Goal: Task Accomplishment & Management: Manage account settings

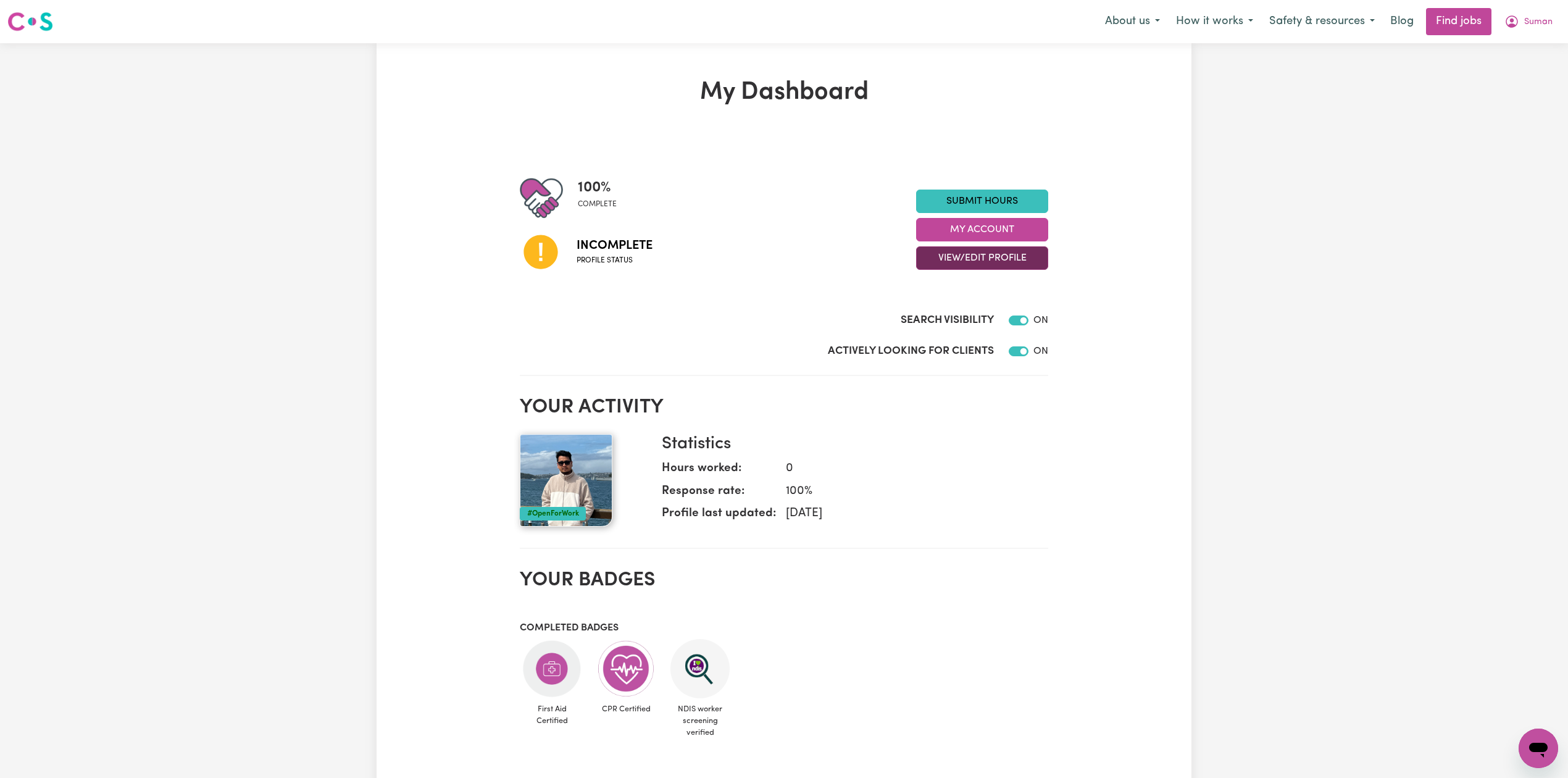
drag, startPoint x: 975, startPoint y: 251, endPoint x: 963, endPoint y: 264, distance: 17.9
click at [974, 252] on button "View/Edit Profile" at bounding box center [982, 257] width 132 height 23
click at [934, 311] on link "Edit Profile" at bounding box center [974, 314] width 115 height 25
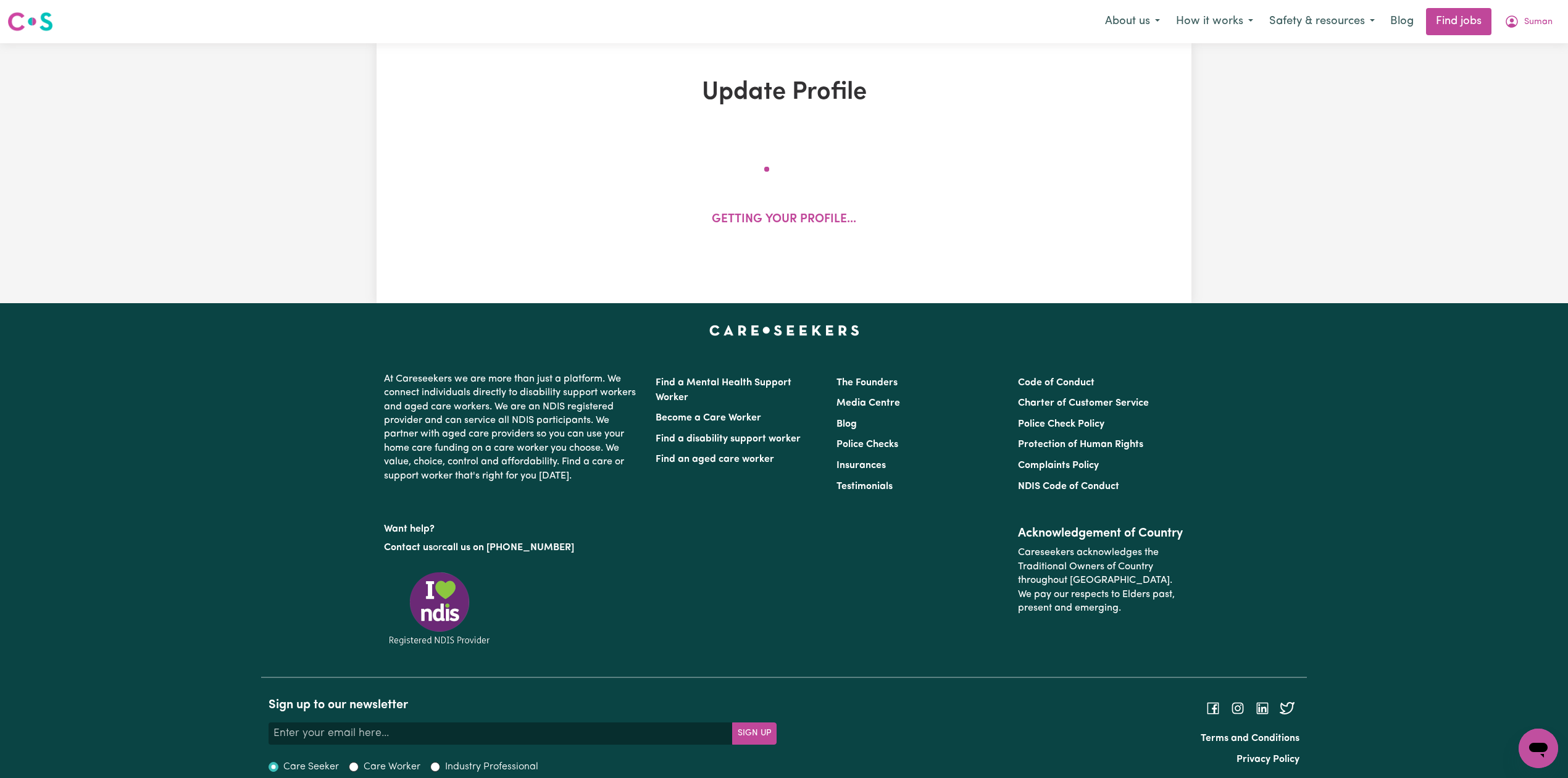
select select "[DEMOGRAPHIC_DATA]"
select select "Australian PR"
select select "Studying a healthcare related degree or qualification"
select select "41"
select select "52"
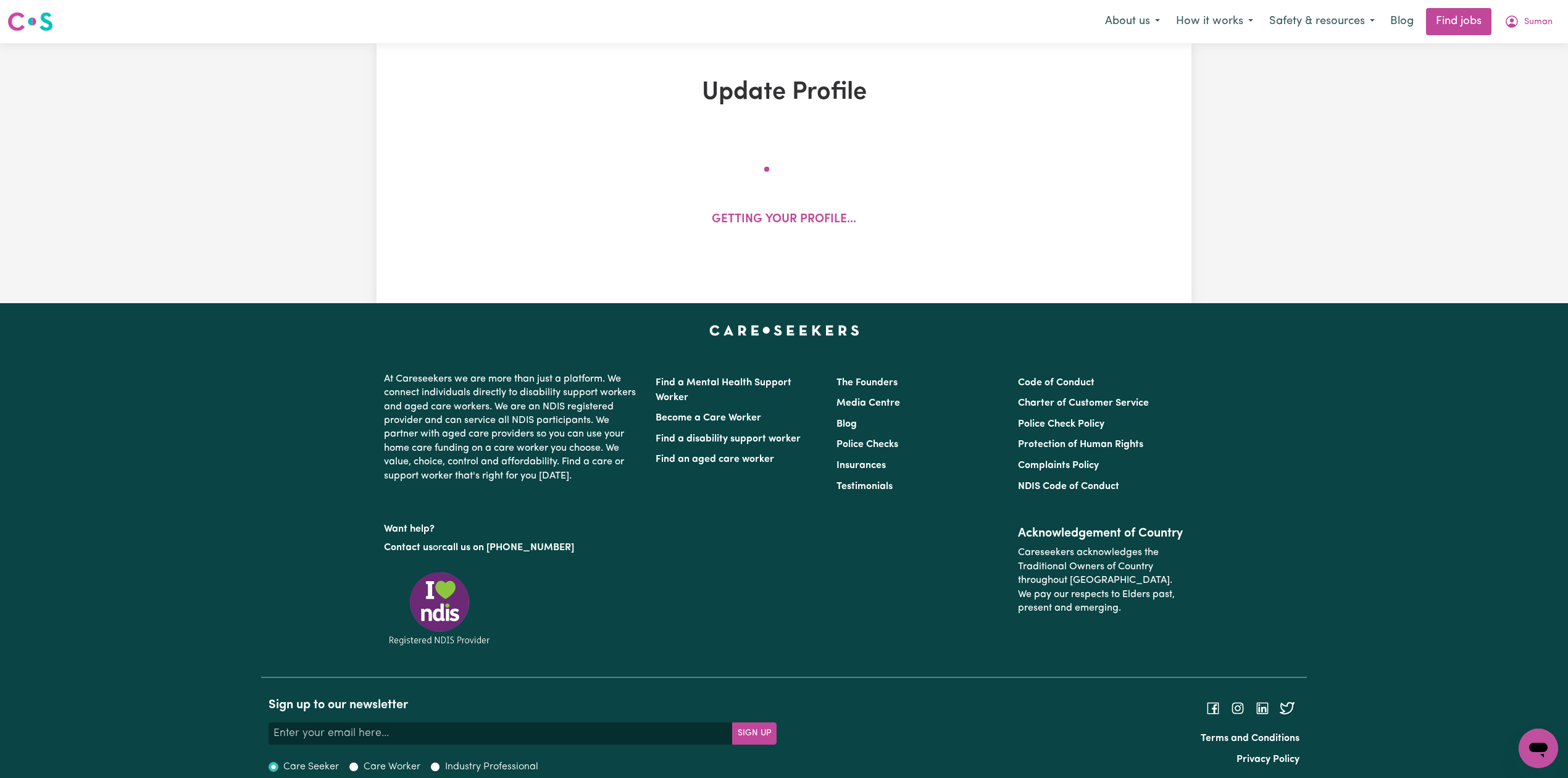
select select "65"
select select "80"
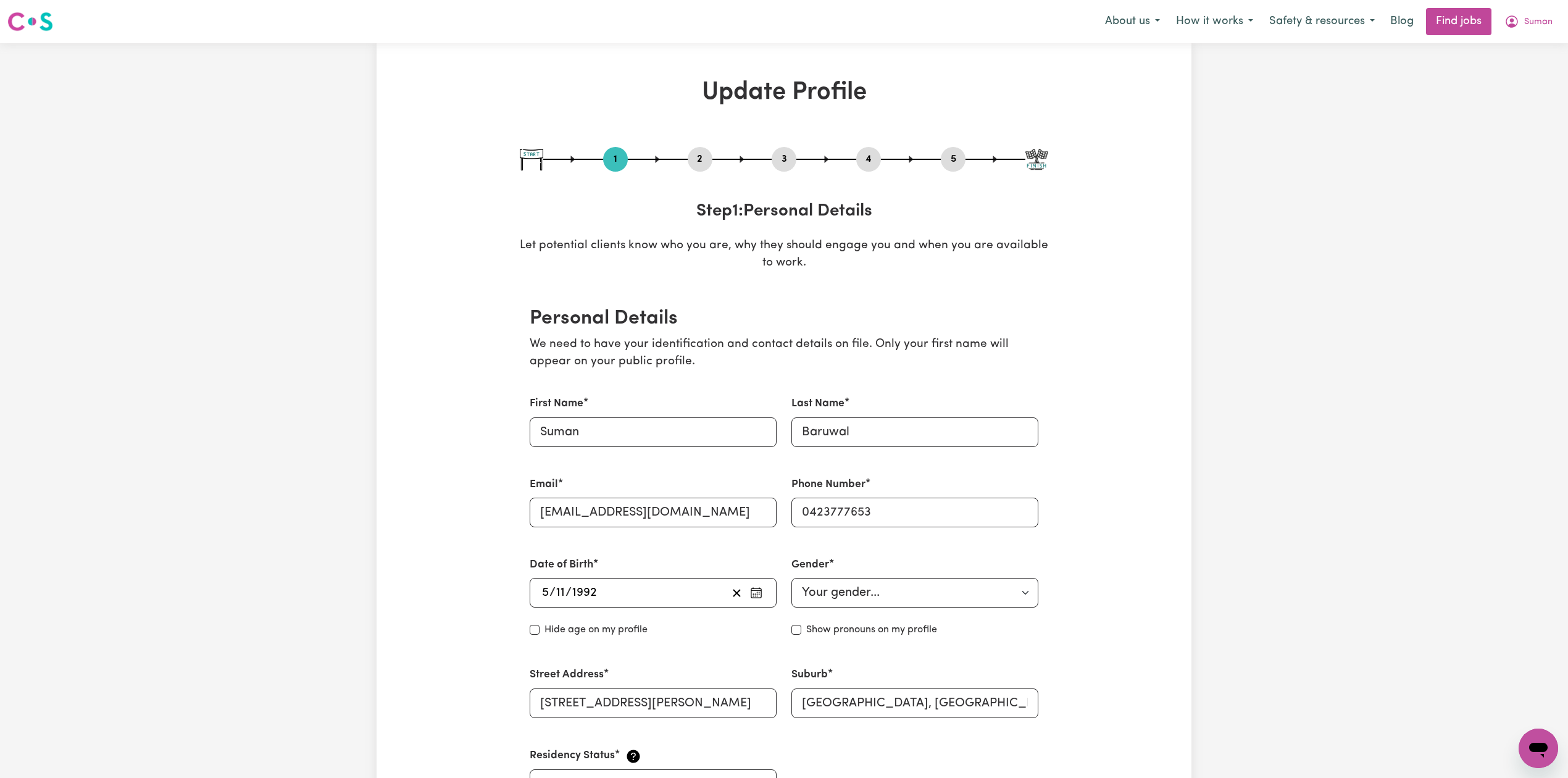
click at [702, 163] on button "2" at bounding box center [700, 159] width 25 height 16
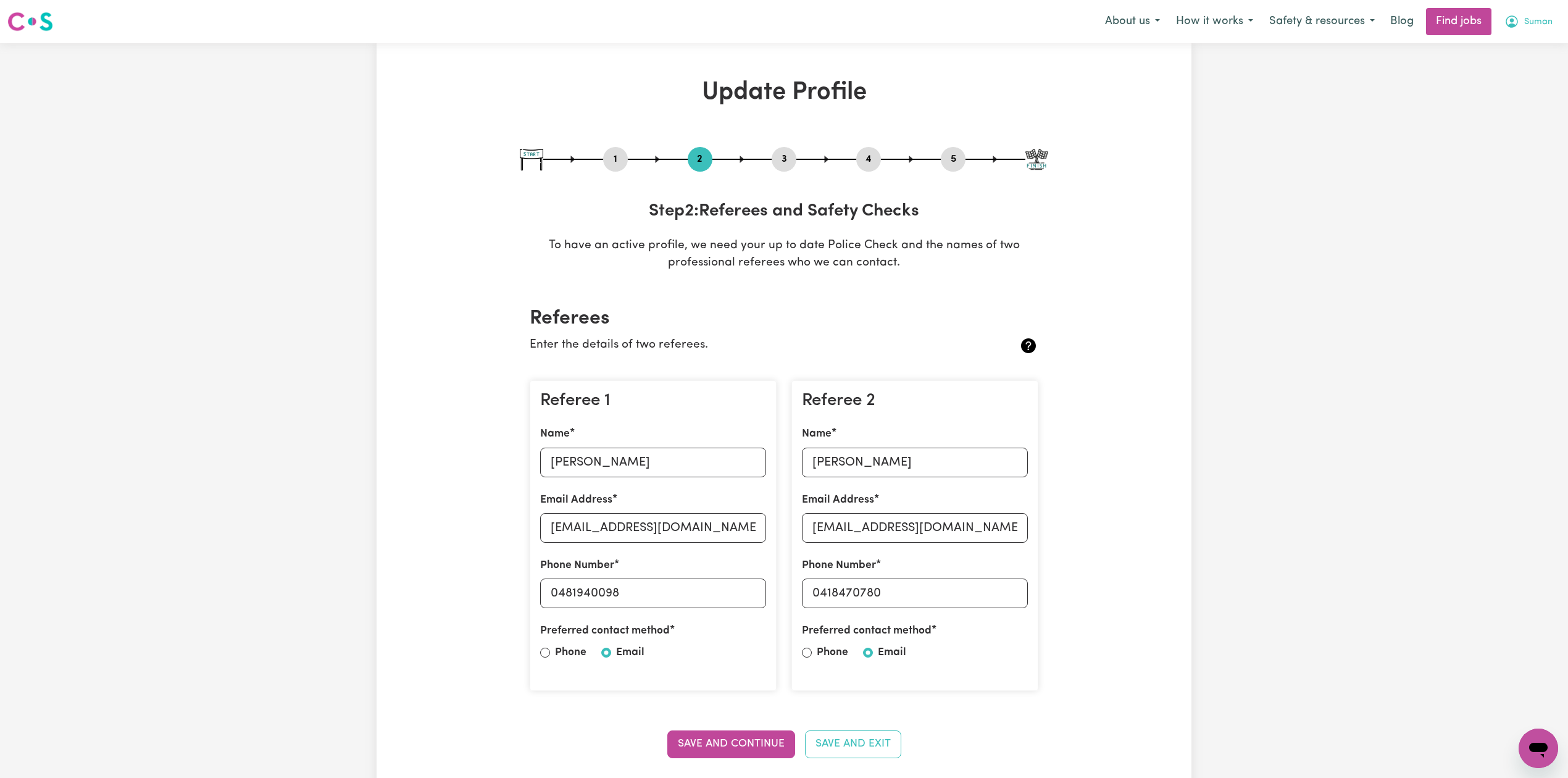
click at [1526, 17] on span "Suman" at bounding box center [1538, 22] width 28 height 14
click at [1499, 91] on link "Logout" at bounding box center [1511, 94] width 98 height 23
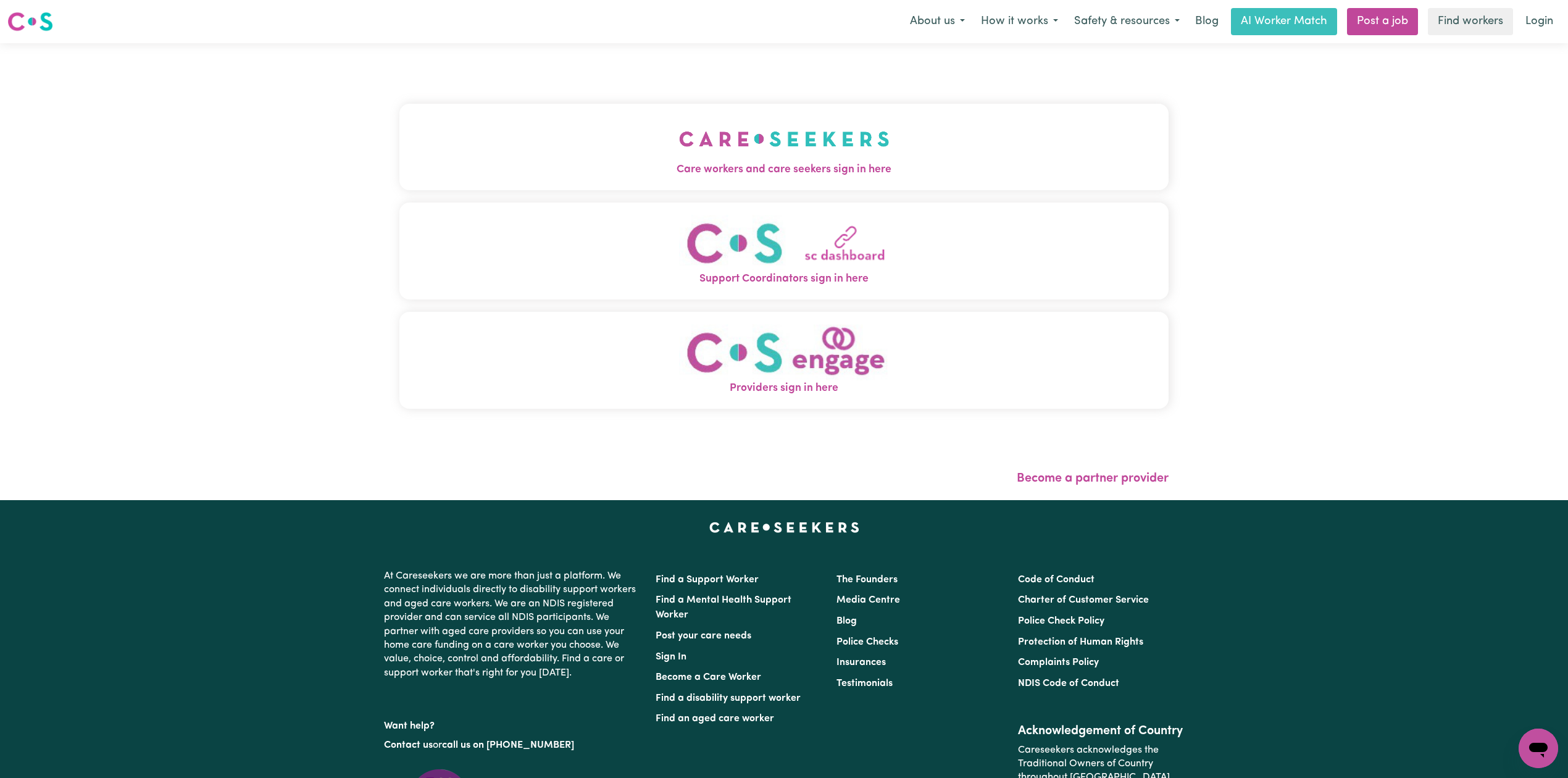
click at [399, 112] on button "Care workers and care seekers sign in here" at bounding box center [783, 147] width 769 height 86
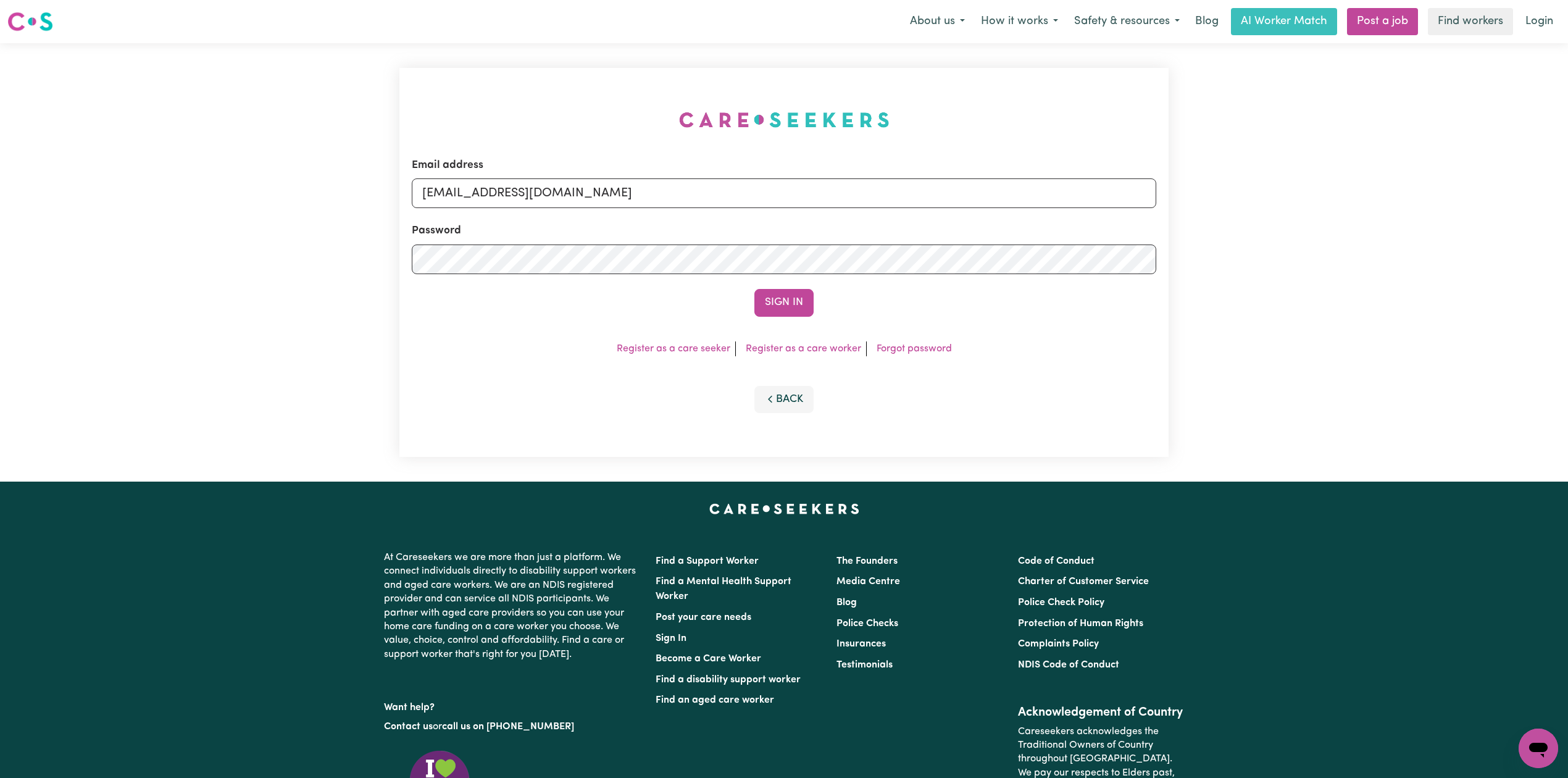
click at [554, 151] on div "Email address [EMAIL_ADDRESS][DOMAIN_NAME] Password Sign In Register as a care …" at bounding box center [783, 262] width 769 height 389
drag, startPoint x: 555, startPoint y: 183, endPoint x: 555, endPoint y: 200, distance: 17.3
click at [555, 194] on input "[EMAIL_ADDRESS][DOMAIN_NAME]" at bounding box center [784, 193] width 744 height 30
drag, startPoint x: 488, startPoint y: 186, endPoint x: 844, endPoint y: 227, distance: 359.1
click at [844, 227] on form "Email address Superuser~[EMAIL_ADDRESS][DOMAIN_NAME] Password Sign In" at bounding box center [784, 236] width 744 height 159
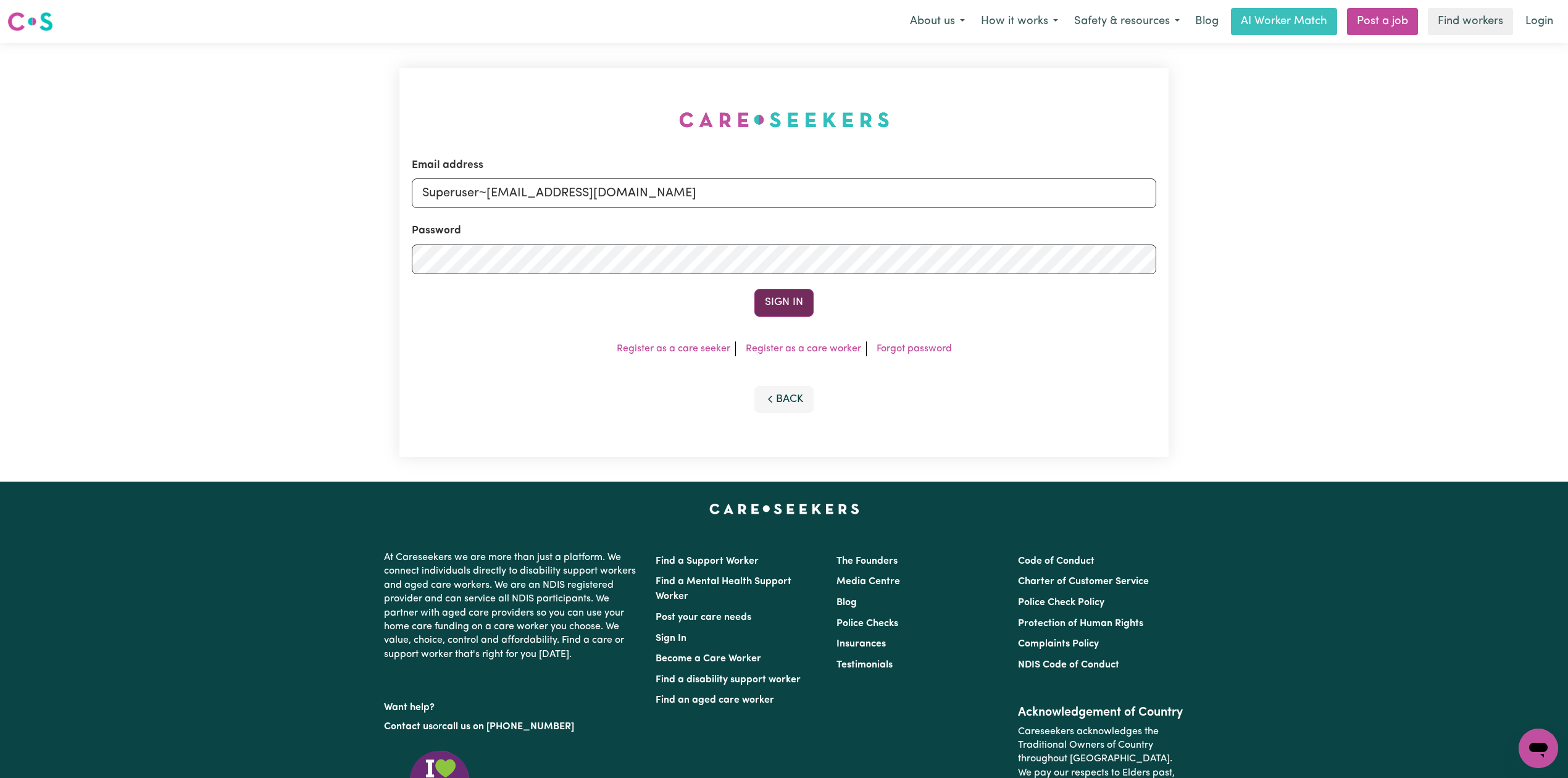
type input "Superuser~[EMAIL_ADDRESS][DOMAIN_NAME]"
click at [769, 309] on button "Sign In" at bounding box center [783, 302] width 59 height 27
